Goal: Transaction & Acquisition: Obtain resource

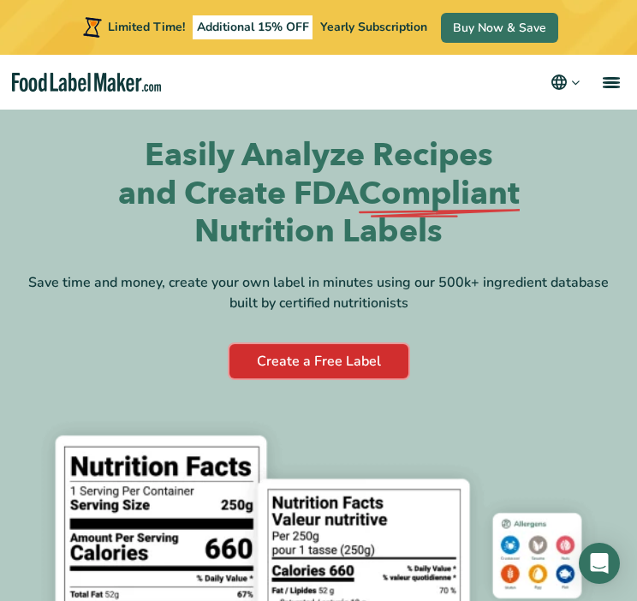
click at [307, 364] on link "Create a Free Label" at bounding box center [318, 361] width 179 height 34
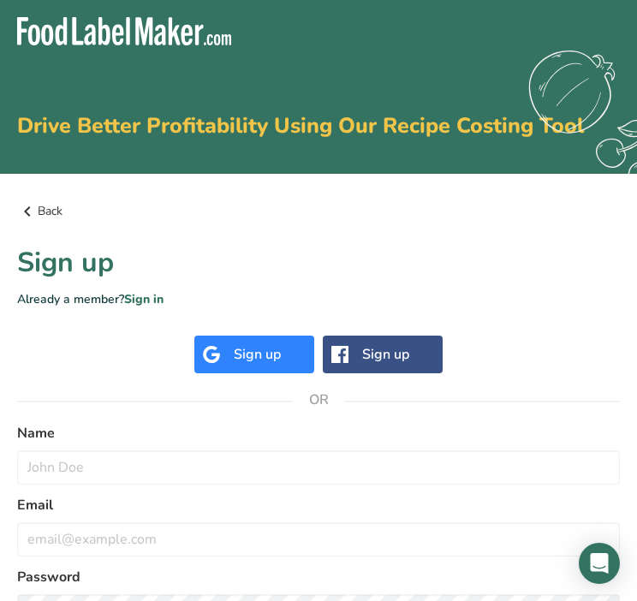
click at [56, 212] on link "Back" at bounding box center [318, 211] width 603 height 21
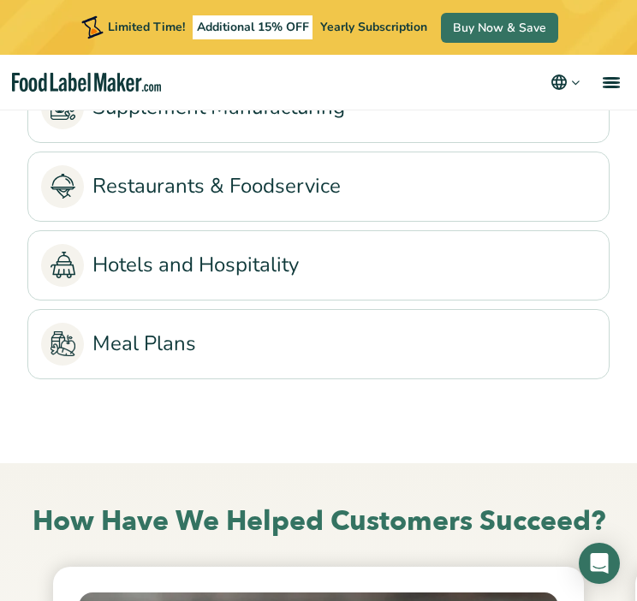
scroll to position [5566, 0]
